Goal: Find specific page/section: Find specific page/section

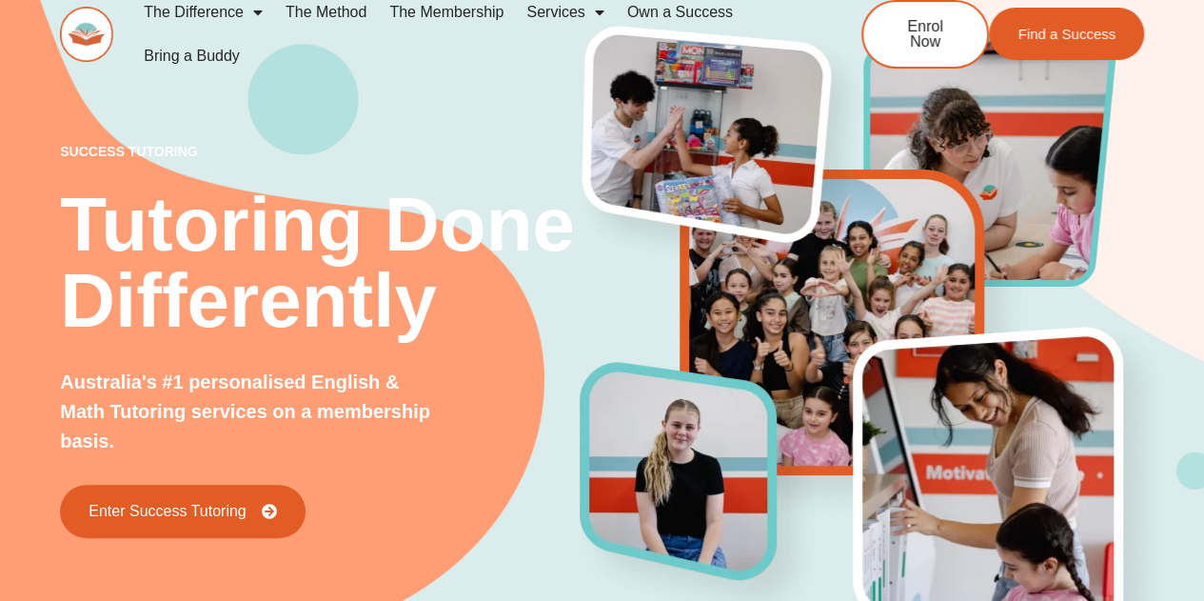
scroll to position [13, 0]
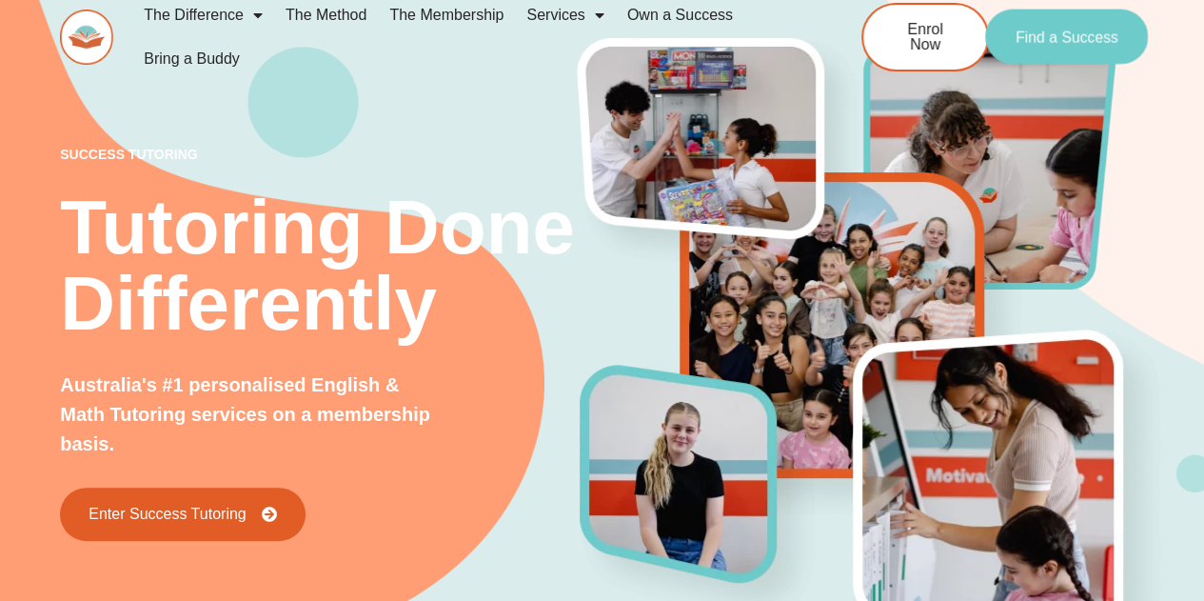
click at [1046, 51] on link "Find a Success" at bounding box center [1066, 37] width 163 height 55
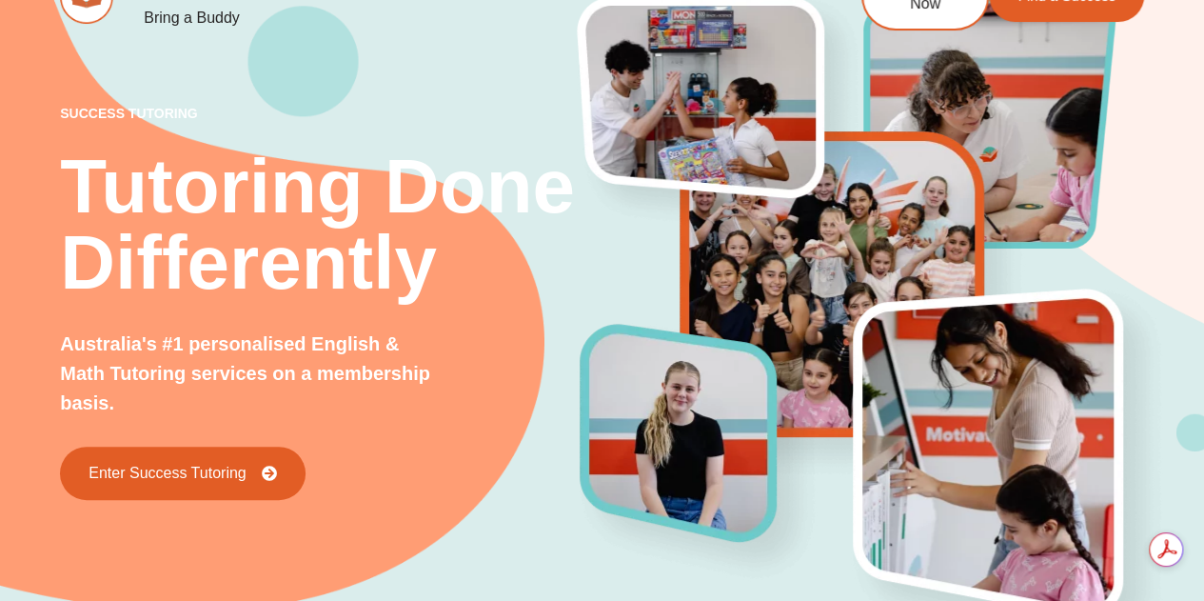
scroll to position [0, 0]
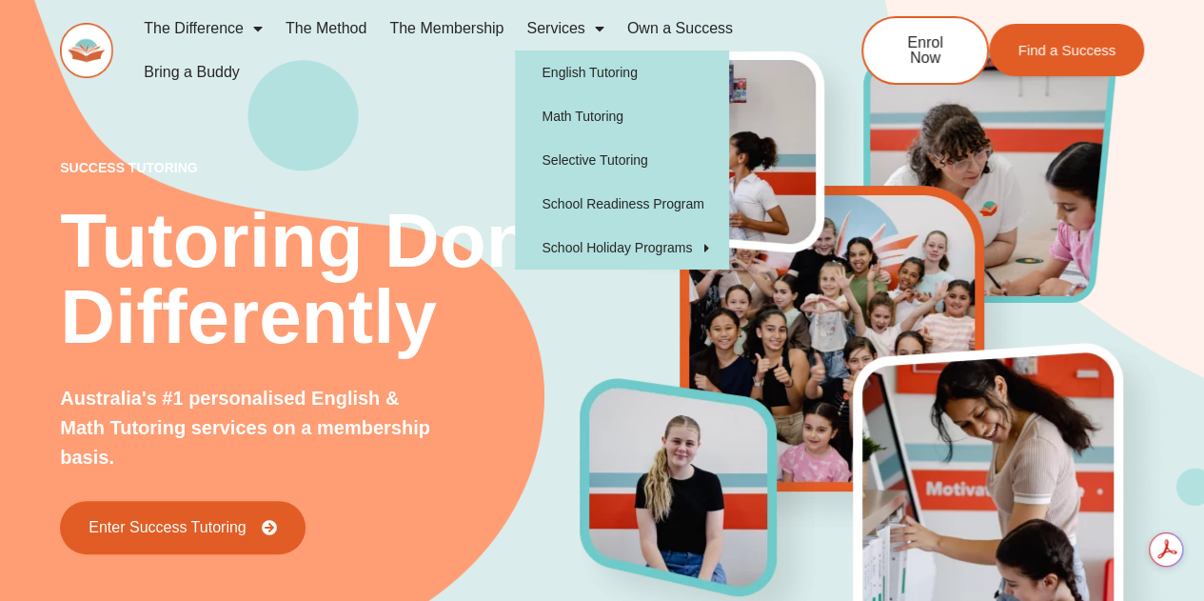
click at [597, 34] on span "Menu" at bounding box center [594, 28] width 19 height 34
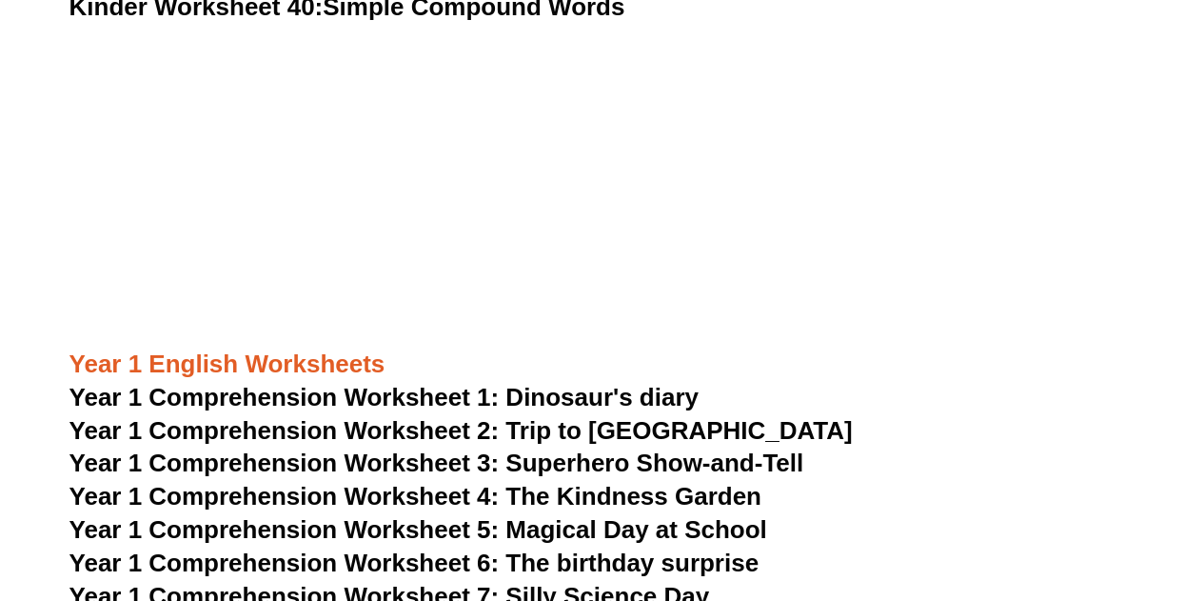
scroll to position [2314, 0]
